Goal: Information Seeking & Learning: Learn about a topic

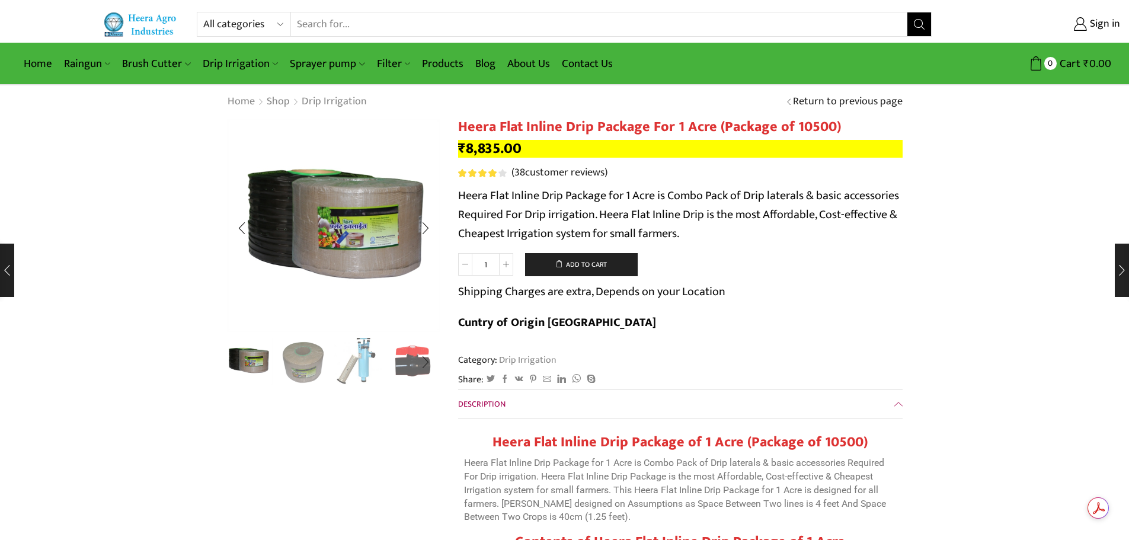
click at [365, 359] on img "3 / 10" at bounding box center [358, 360] width 49 height 49
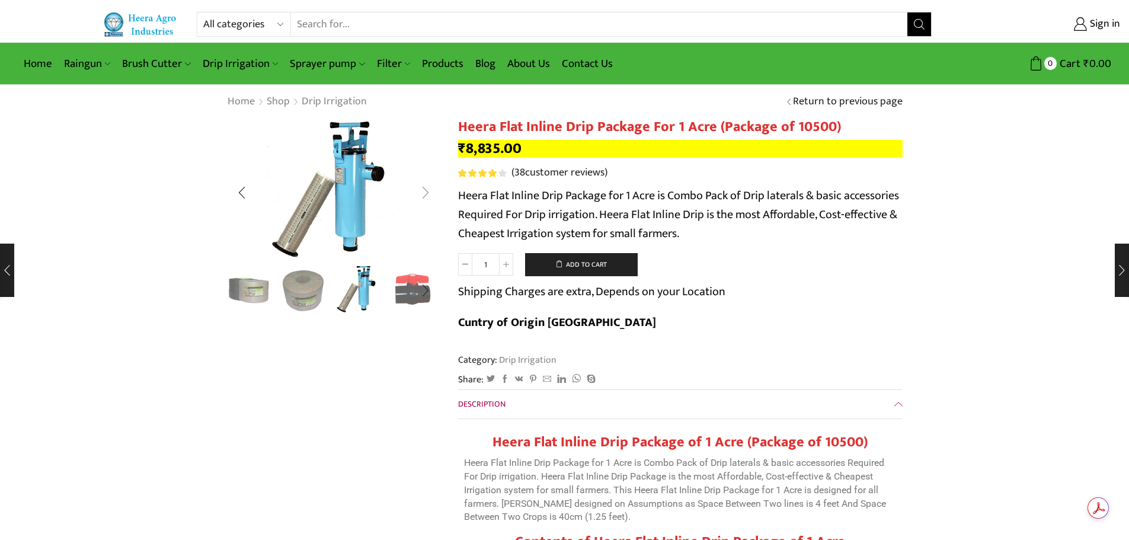
click at [427, 196] on div "Next slide" at bounding box center [426, 193] width 30 height 30
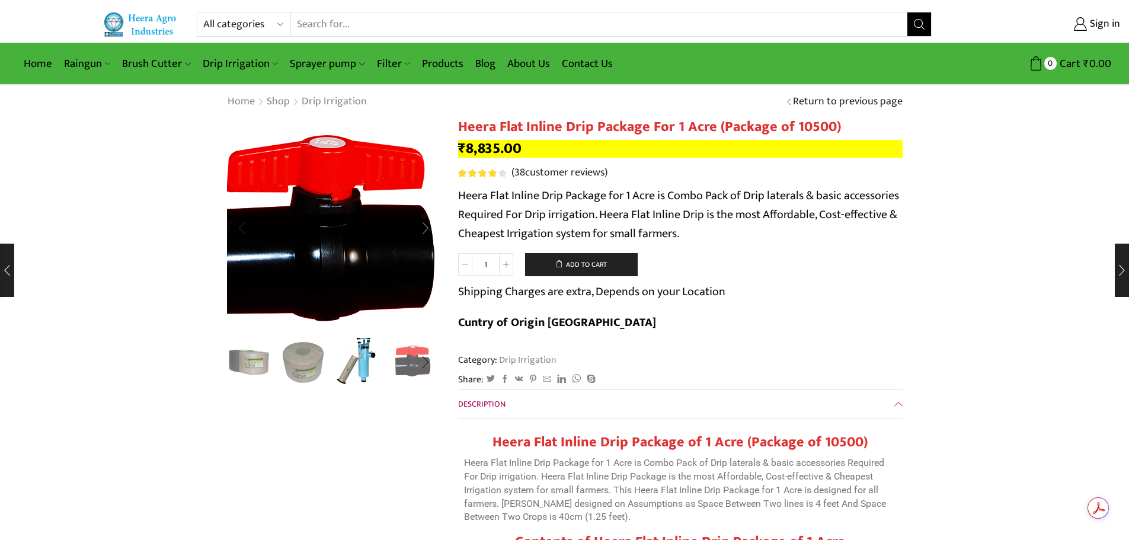
click at [427, 196] on img "4 / 10" at bounding box center [328, 237] width 296 height 296
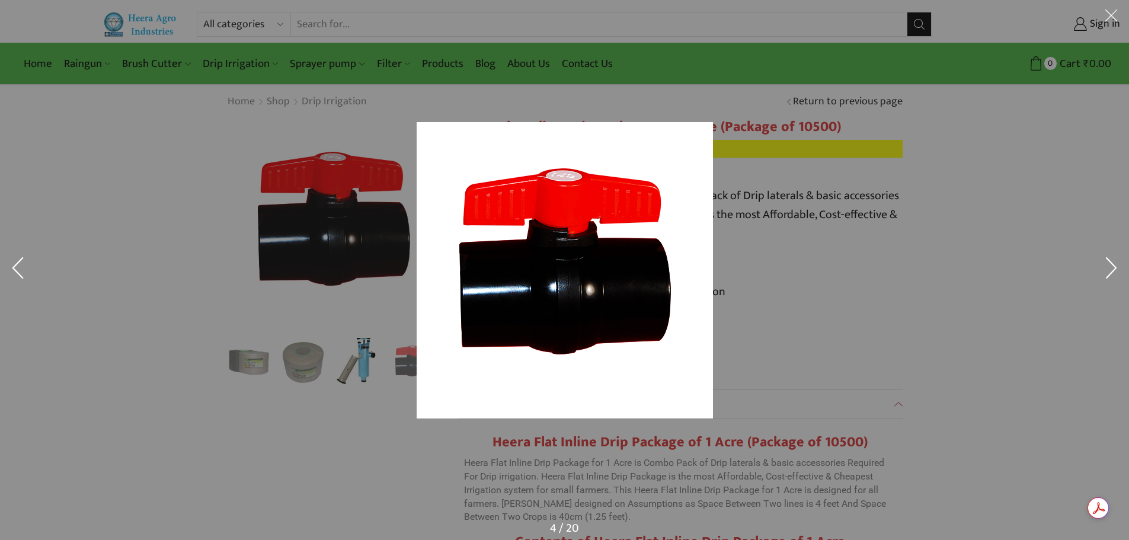
click at [1106, 269] on button at bounding box center [1112, 270] width 36 height 59
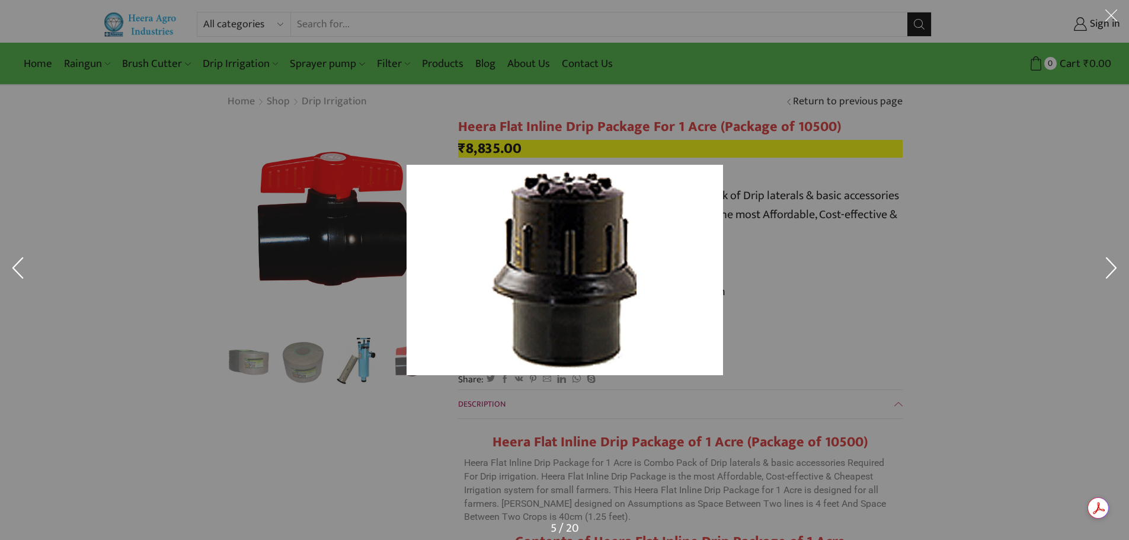
click at [1106, 269] on button at bounding box center [1112, 270] width 36 height 59
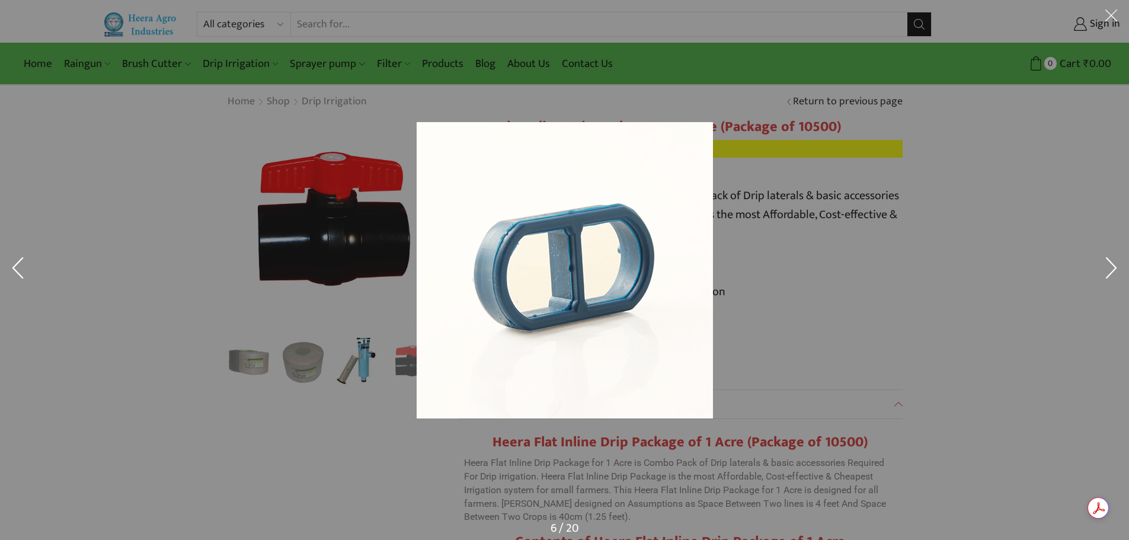
click at [1106, 269] on button at bounding box center [1112, 270] width 36 height 59
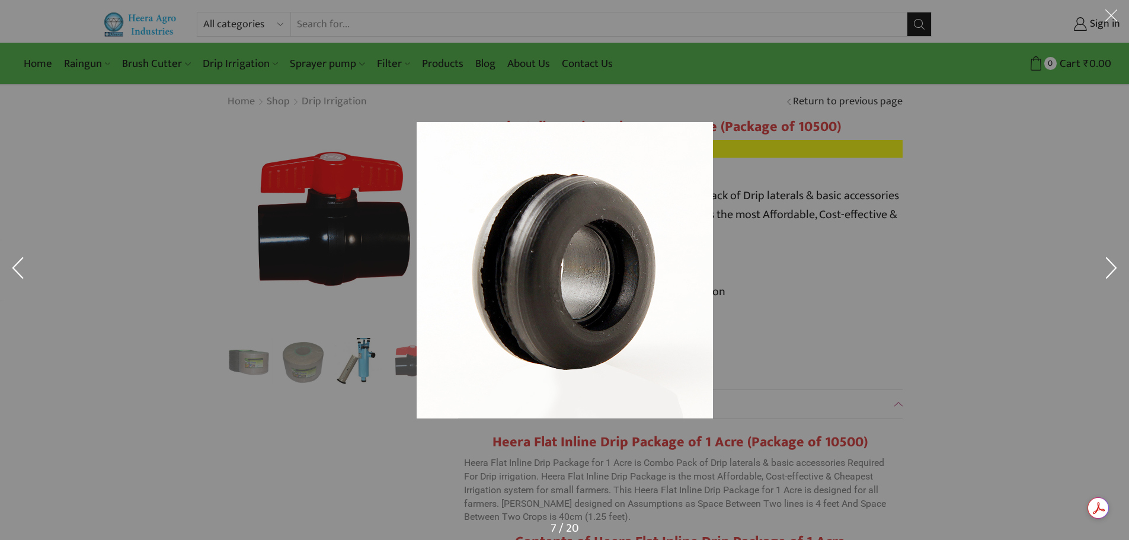
click at [1106, 269] on button at bounding box center [1112, 270] width 36 height 59
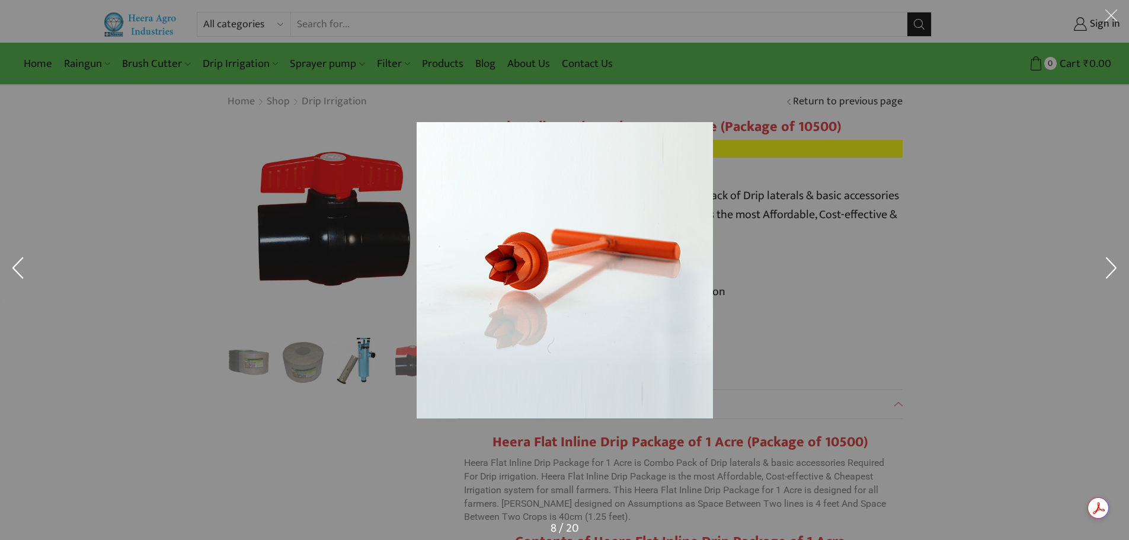
click at [1106, 269] on button at bounding box center [1112, 270] width 36 height 59
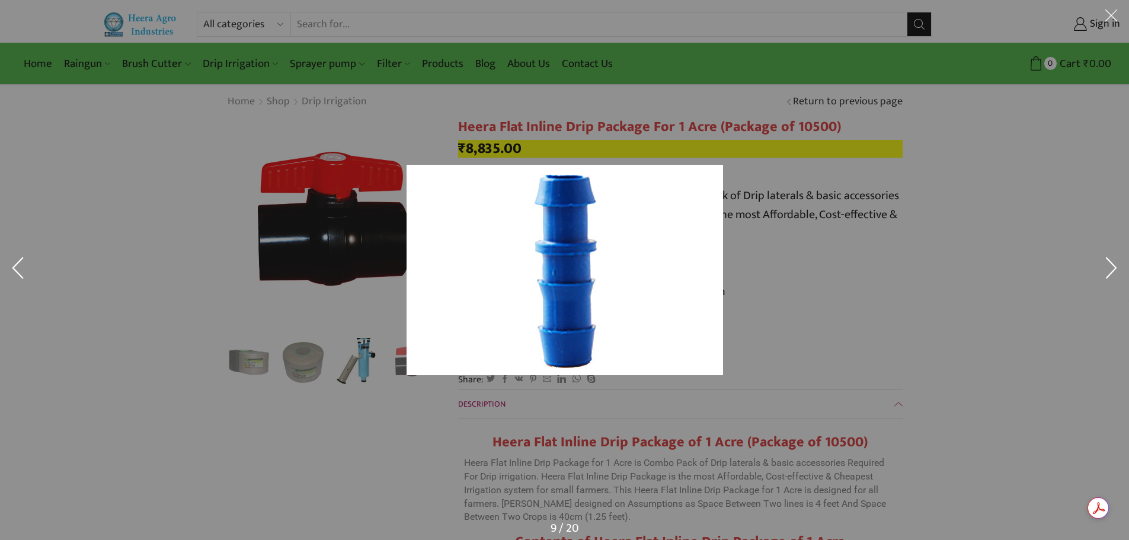
click at [1106, 269] on button at bounding box center [1112, 270] width 36 height 59
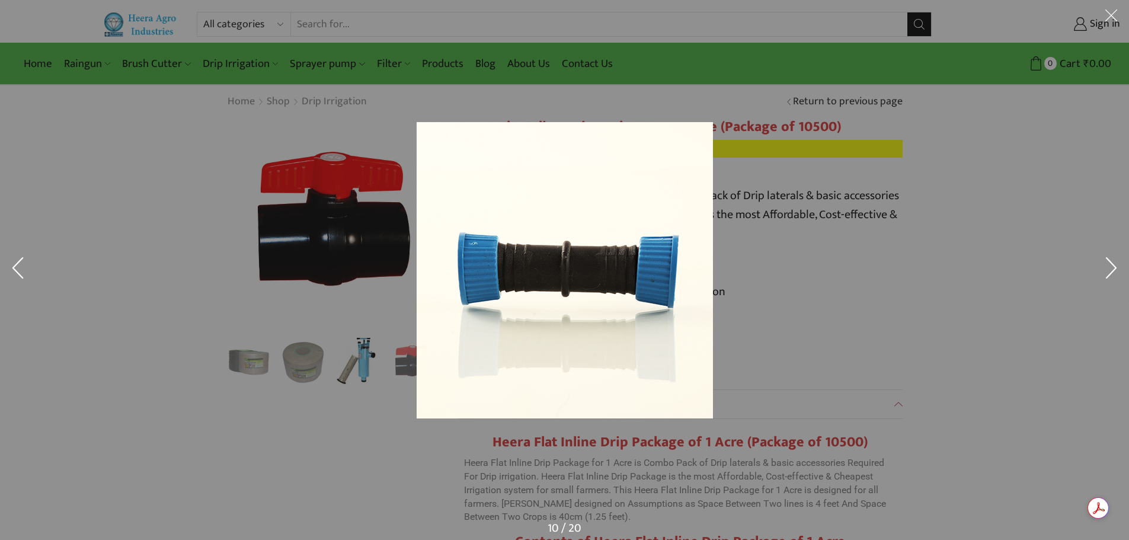
click at [1106, 269] on button at bounding box center [1112, 270] width 36 height 59
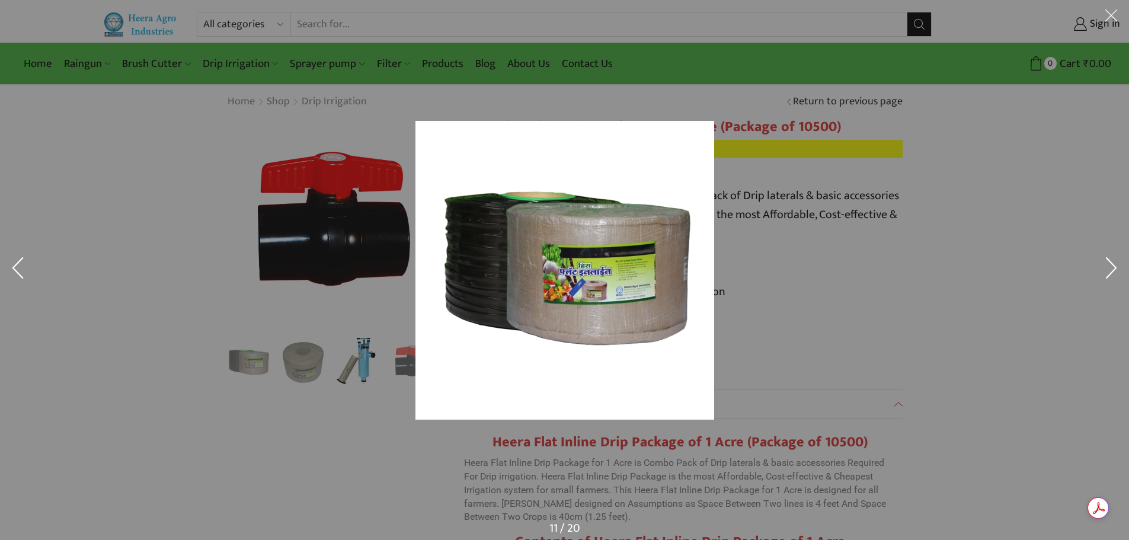
click at [1106, 269] on button at bounding box center [1112, 270] width 36 height 59
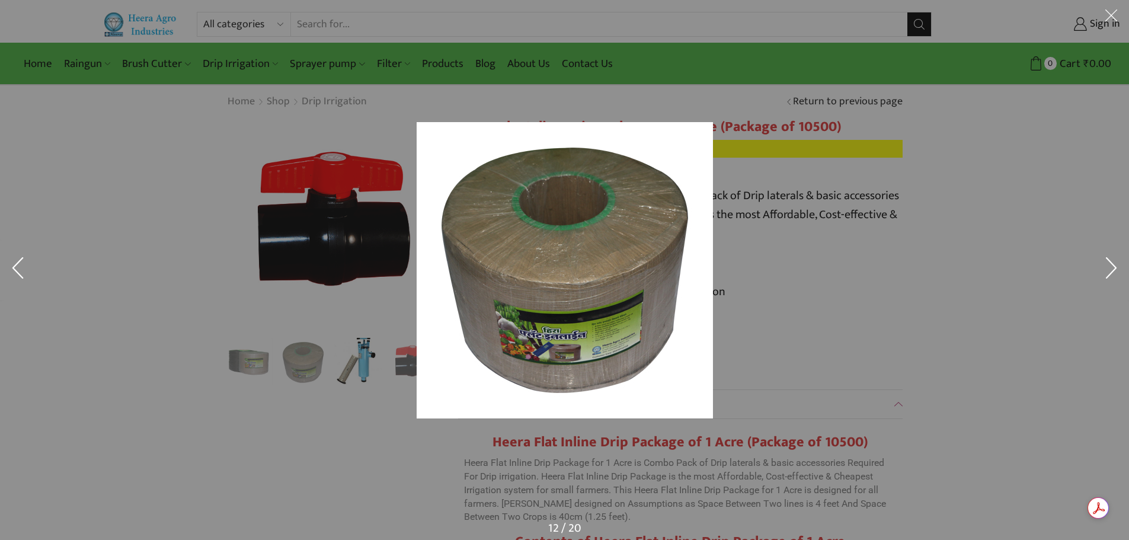
click at [1106, 269] on button at bounding box center [1112, 270] width 36 height 59
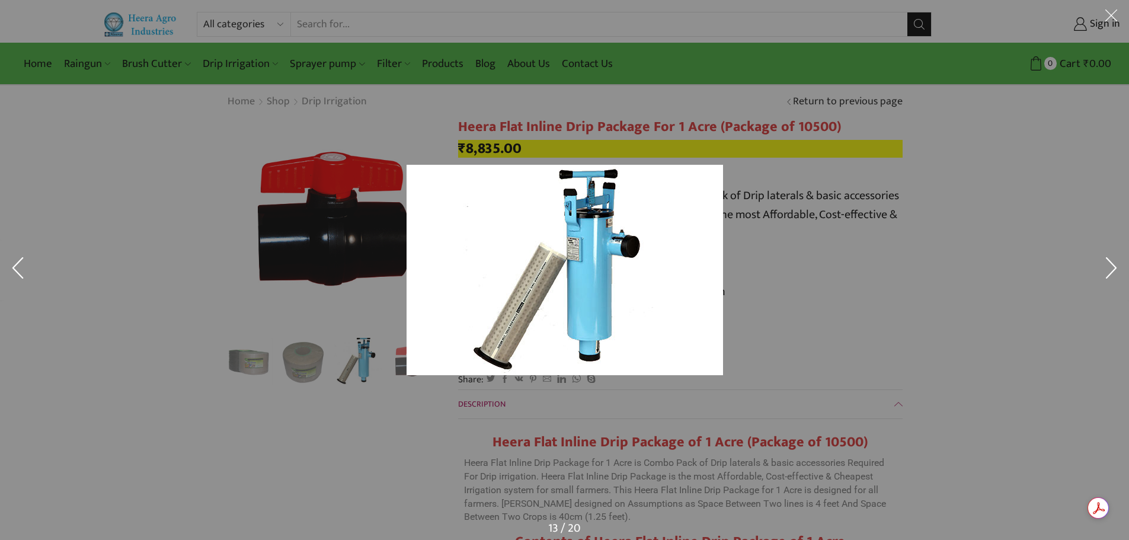
click at [1106, 269] on button at bounding box center [1112, 270] width 36 height 59
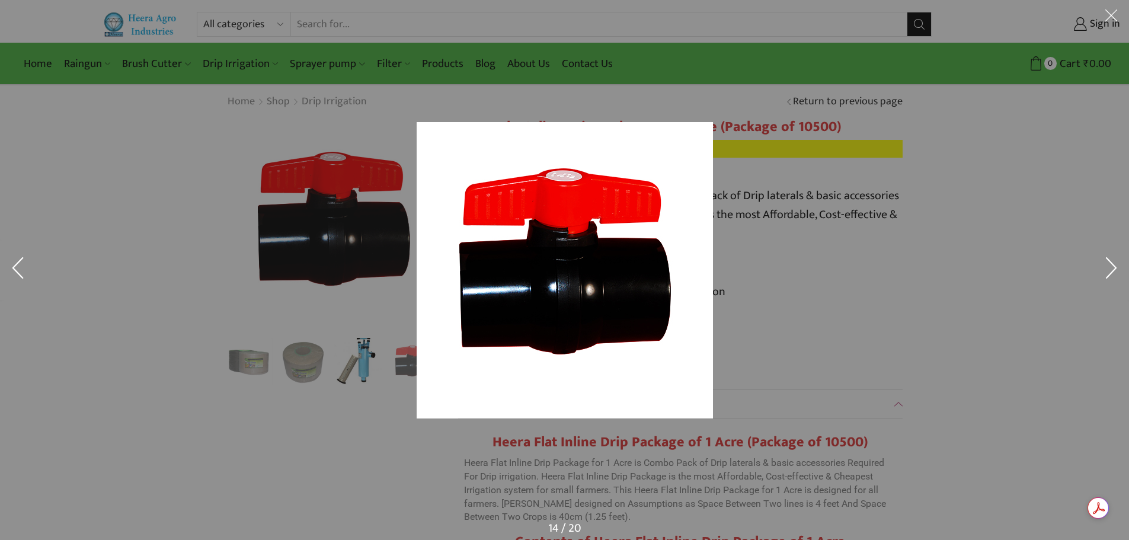
click at [1106, 269] on button at bounding box center [1112, 270] width 36 height 59
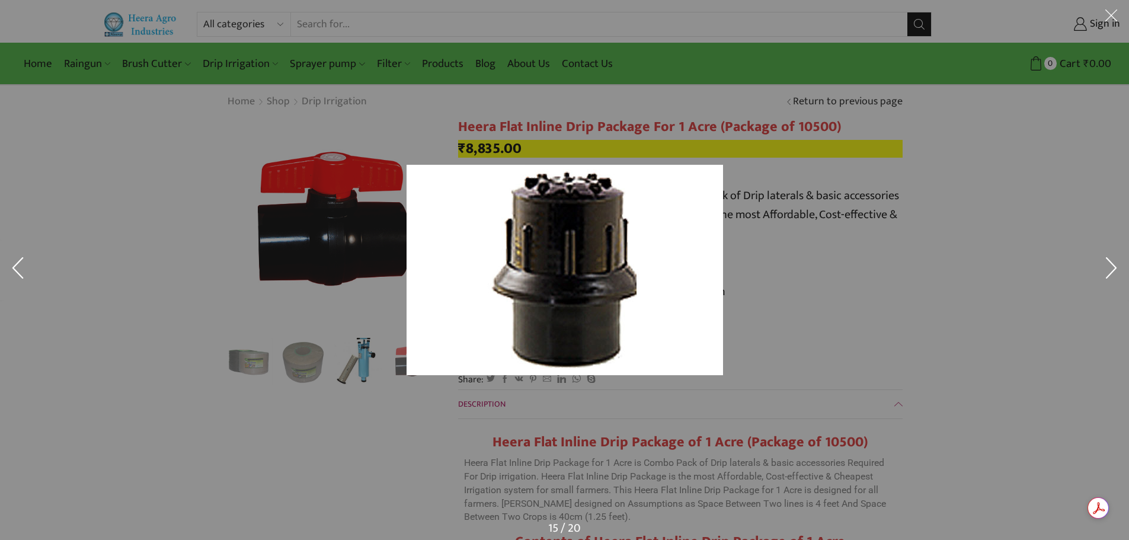
click at [1062, 351] on div at bounding box center [564, 270] width 1129 height 540
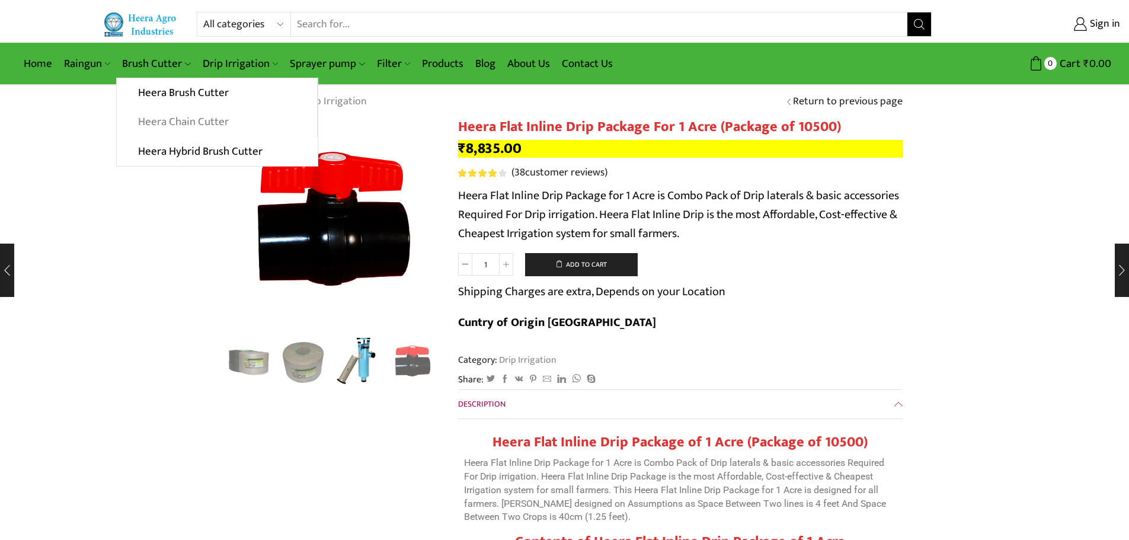
click at [176, 117] on link "Heera Chain Cutter" at bounding box center [217, 122] width 200 height 30
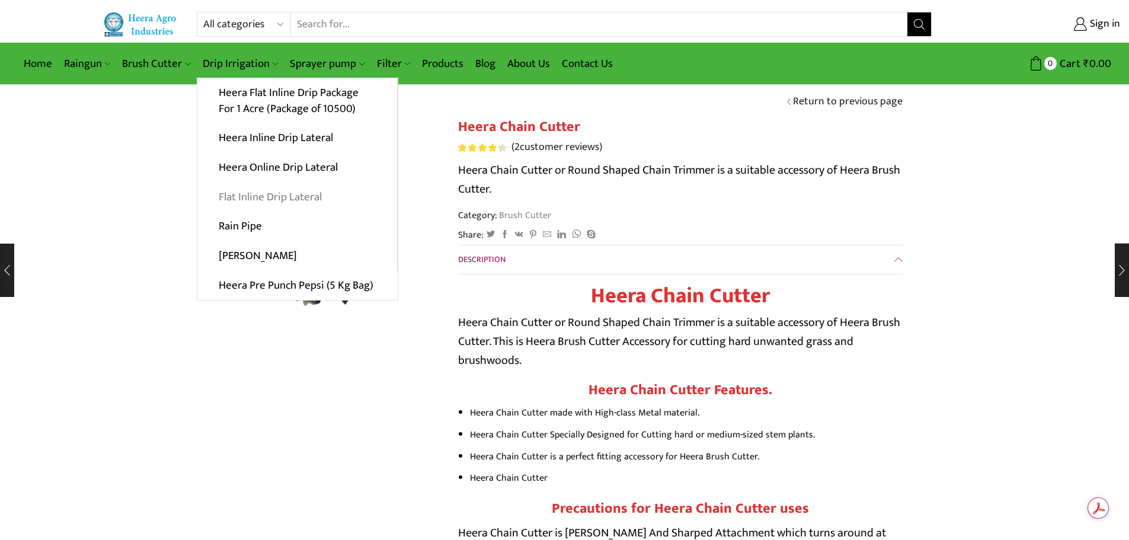
click at [292, 194] on link "Flat Inline Drip Lateral" at bounding box center [297, 197] width 200 height 30
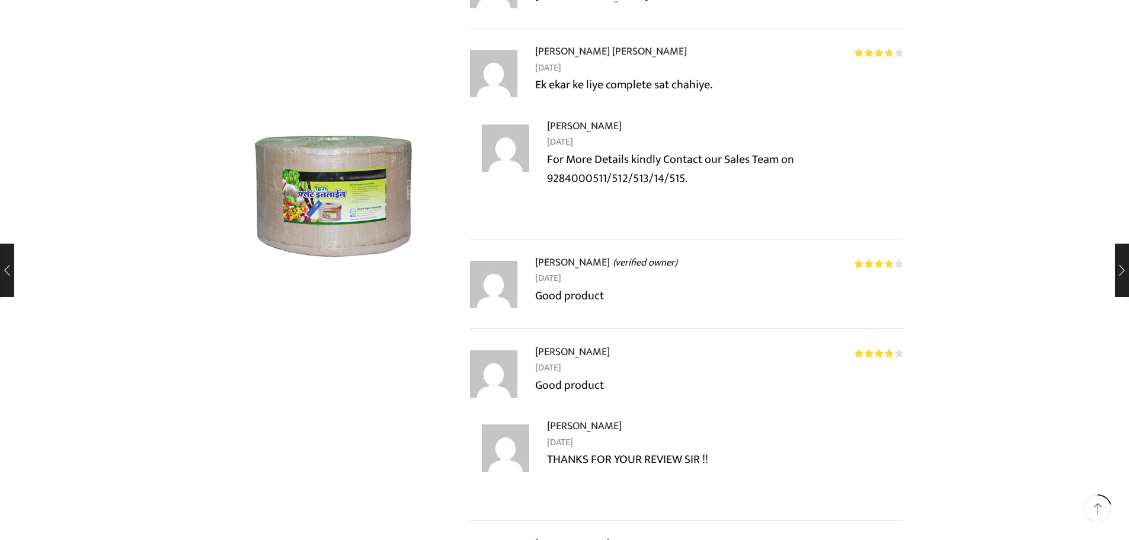
scroll to position [1601, 0]
